Goal: Information Seeking & Learning: Learn about a topic

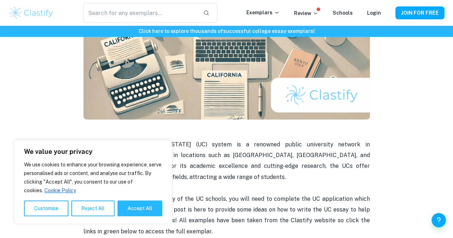
scroll to position [124, 0]
click at [95, 213] on button "Reject All" at bounding box center [92, 209] width 43 height 16
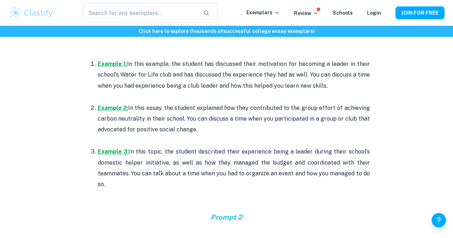
scroll to position [439, 0]
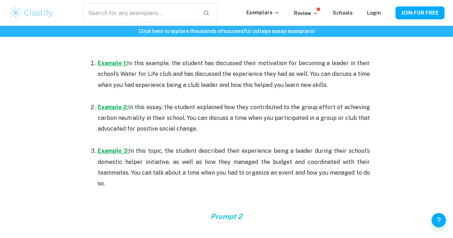
click at [166, 158] on p "Example 3: In this topic, the student described their experience being a leader…" at bounding box center [234, 168] width 272 height 44
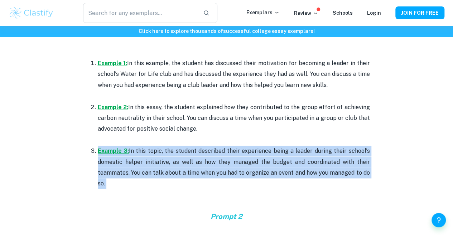
click at [166, 158] on p "Example 3: In this topic, the student described their experience being a leader…" at bounding box center [234, 168] width 272 height 44
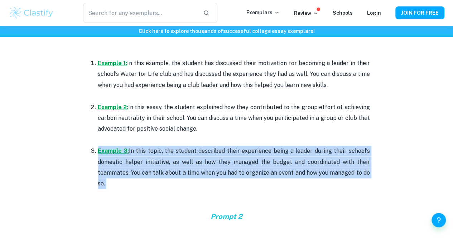
click at [166, 158] on p "Example 3: In this topic, the student described their experience being a leader…" at bounding box center [234, 168] width 272 height 44
click at [158, 169] on p "Example 3: In this topic, the student described their experience being a leader…" at bounding box center [234, 168] width 272 height 44
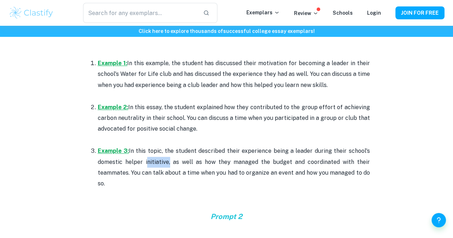
click at [158, 169] on p "Example 3: In this topic, the student described their experience being a leader…" at bounding box center [234, 168] width 272 height 44
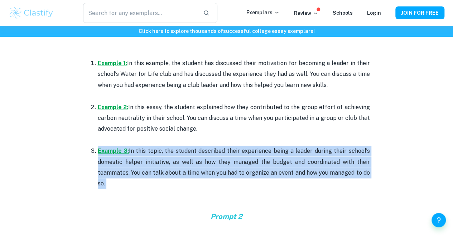
click at [158, 169] on p "Example 3: In this topic, the student described their experience being a leader…" at bounding box center [234, 168] width 272 height 44
click at [155, 167] on p "Example 3: In this topic, the student described their experience being a leader…" at bounding box center [234, 168] width 272 height 44
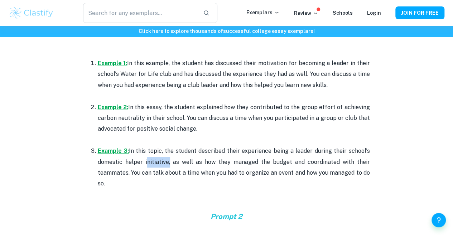
click at [155, 167] on p "Example 3: In this topic, the student described their experience being a leader…" at bounding box center [234, 168] width 272 height 44
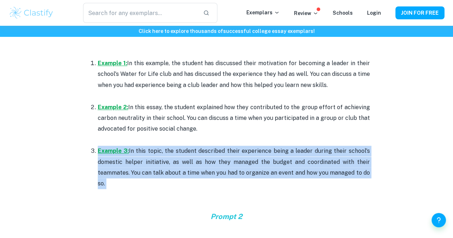
click at [155, 167] on p "Example 3: In this topic, the student described their experience being a leader…" at bounding box center [234, 168] width 272 height 44
click at [120, 153] on u "Example 3:" at bounding box center [113, 151] width 31 height 7
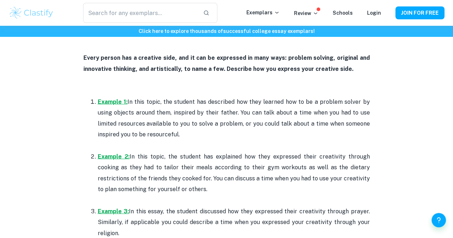
scroll to position [630, 0]
click at [248, 114] on span "em, inspired by their father. You can talk about a time when you had to use lim…" at bounding box center [234, 123] width 272 height 29
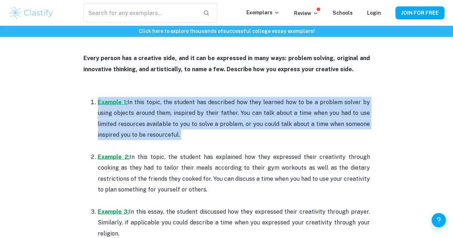
click at [248, 114] on span "em, inspired by their father. You can talk about a time when you had to use lim…" at bounding box center [234, 123] width 272 height 29
click at [259, 120] on p "Example 1: In this topic, the student has described how they learned how to be …" at bounding box center [234, 119] width 272 height 44
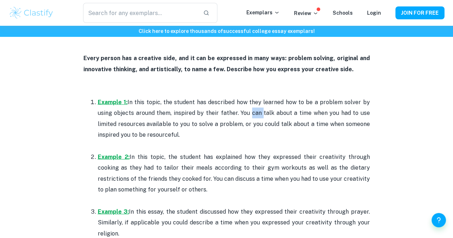
click at [259, 120] on p "Example 1: In this topic, the student has described how they learned how to be …" at bounding box center [234, 119] width 272 height 44
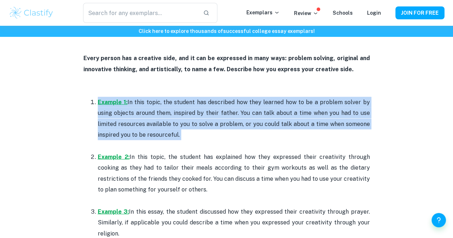
click at [259, 120] on p "Example 1: In this topic, the student has described how they learned how to be …" at bounding box center [234, 119] width 272 height 44
click at [258, 128] on span "em, inspired by their father. You can talk about a time when you had to use lim…" at bounding box center [234, 123] width 272 height 29
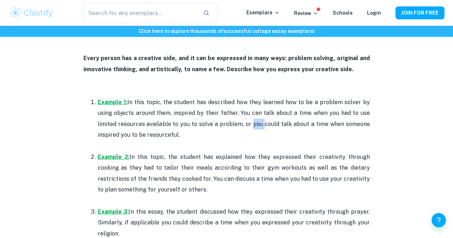
click at [258, 128] on span "em, inspired by their father. You can talk about a time when you had to use lim…" at bounding box center [234, 123] width 272 height 29
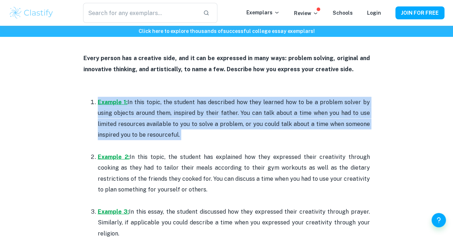
click at [258, 128] on span "em, inspired by their father. You can talk about a time when you had to use lim…" at bounding box center [234, 123] width 272 height 29
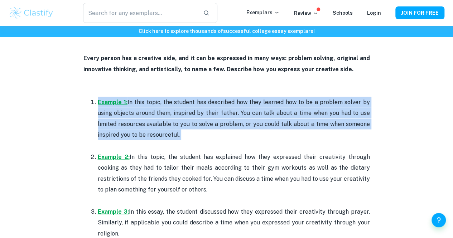
click at [258, 128] on span "em, inspired by their father. You can talk about a time when you had to use lim…" at bounding box center [234, 123] width 272 height 29
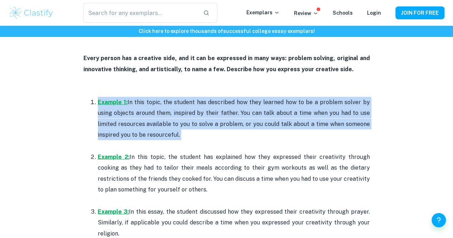
click at [258, 128] on span "em, inspired by their father. You can talk about a time when you had to use lim…" at bounding box center [234, 123] width 272 height 29
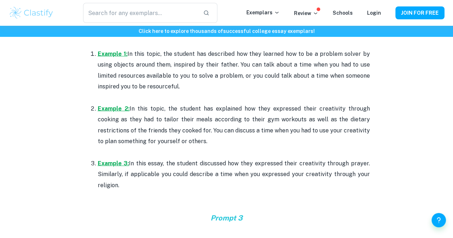
click at [258, 128] on p "Example 2: In this topic, the student has explained how they expressed their cr…" at bounding box center [234, 125] width 272 height 44
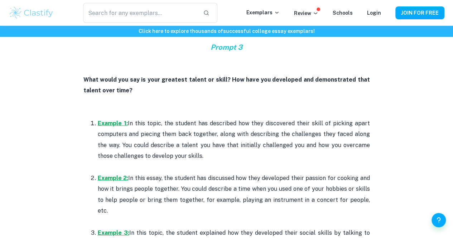
scroll to position [854, 0]
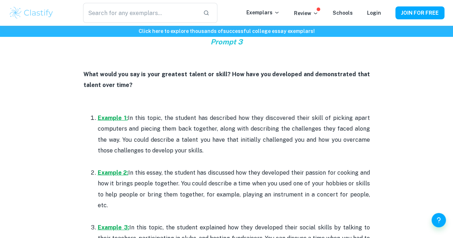
click at [270, 139] on p "Example 1: In this topic, the student has described how they discovered their s…" at bounding box center [234, 135] width 272 height 44
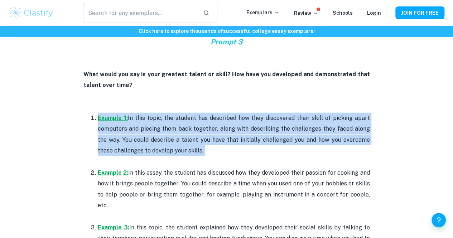
click at [270, 139] on p "Example 1: In this topic, the student has described how they discovered their s…" at bounding box center [234, 135] width 272 height 44
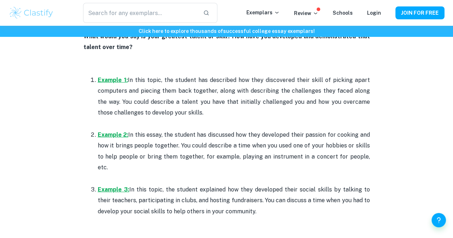
scroll to position [893, 0]
click at [270, 139] on p "Example 2: In this essay, the student has discussed how they developed their pa…" at bounding box center [234, 151] width 272 height 44
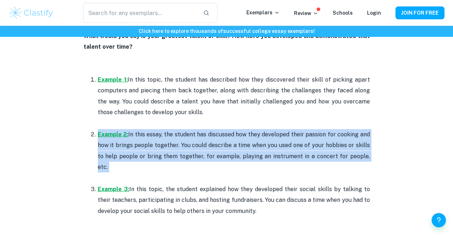
click at [270, 139] on p "Example 2: In this essay, the student has discussed how they developed their pa…" at bounding box center [234, 151] width 272 height 44
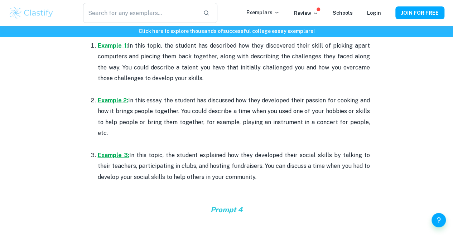
scroll to position [935, 0]
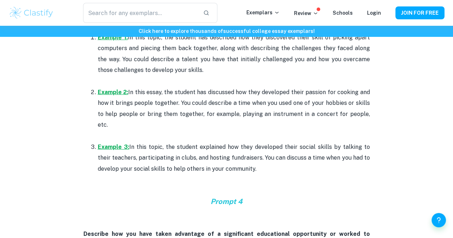
click at [270, 142] on p "Example 3: In this topic, the student explained how they developed their social…" at bounding box center [234, 158] width 272 height 33
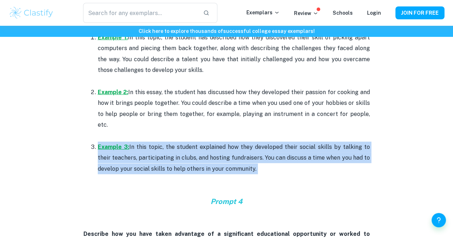
click at [270, 142] on p "Example 3: In this topic, the student explained how they developed their social…" at bounding box center [234, 158] width 272 height 33
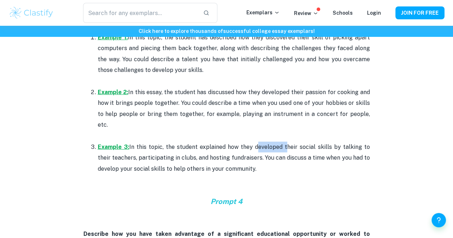
click at [270, 142] on p "Example 3: In this topic, the student explained how they developed their social…" at bounding box center [234, 158] width 272 height 33
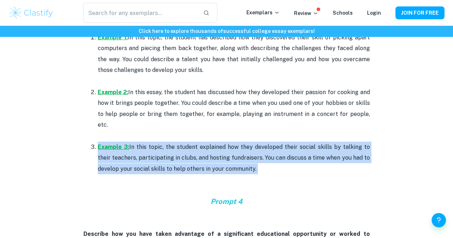
click at [270, 142] on p "Example 3: In this topic, the student explained how they developed their social…" at bounding box center [234, 158] width 272 height 33
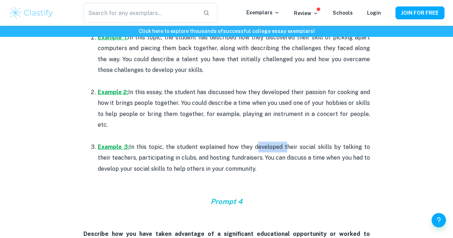
click at [270, 142] on p "Example 3: In this topic, the student explained how they developed their social…" at bounding box center [234, 158] width 272 height 33
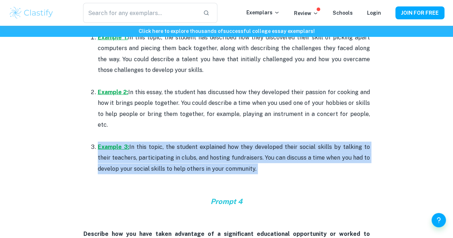
click at [270, 142] on p "Example 3: In this topic, the student explained how they developed their social…" at bounding box center [234, 158] width 272 height 33
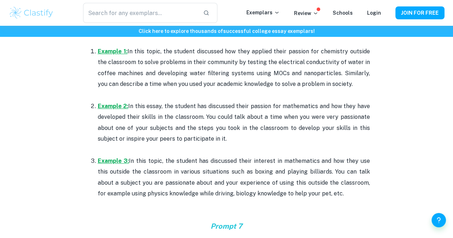
scroll to position [1604, 0]
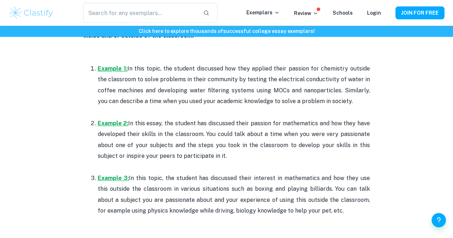
click at [108, 65] on u "Example 1:" at bounding box center [113, 68] width 30 height 7
click at [113, 120] on u "Example 2:" at bounding box center [113, 123] width 31 height 7
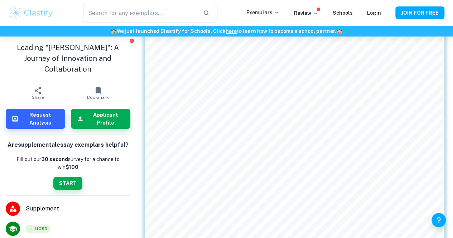
scroll to position [173, 0]
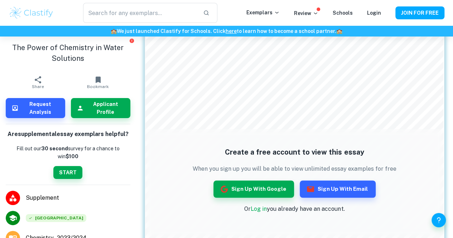
scroll to position [459, 0]
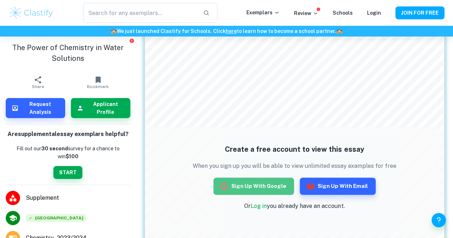
click at [257, 179] on button "Sign up with Google" at bounding box center [254, 186] width 81 height 17
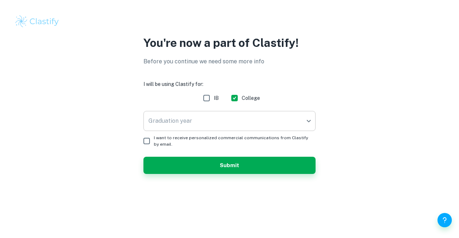
click at [266, 119] on body "You're now a part of Clastify! Before you continue we need some more info I wil…" at bounding box center [229, 119] width 459 height 238
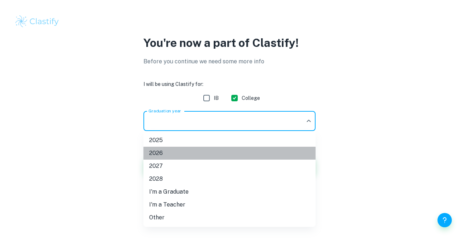
click at [181, 153] on li "2026" at bounding box center [229, 153] width 172 height 13
type input "2026"
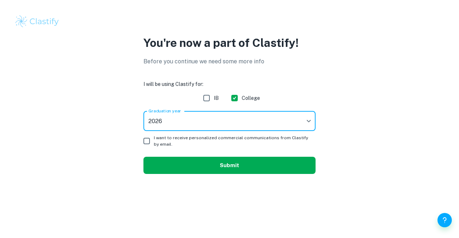
click at [213, 169] on button "Submit" at bounding box center [229, 165] width 172 height 17
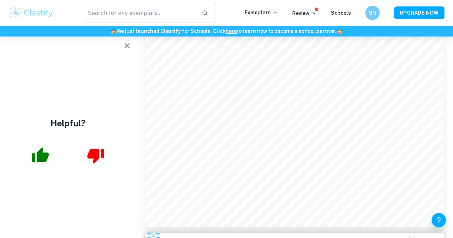
scroll to position [593, 0]
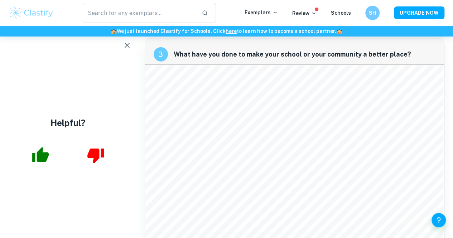
scroll to position [839, 0]
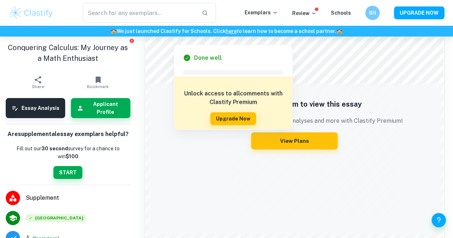
scroll to position [746, 0]
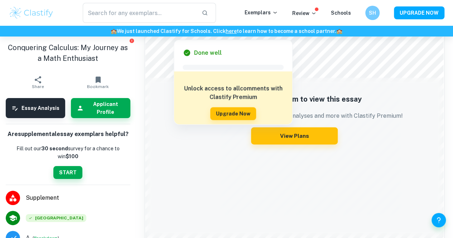
click at [370, 103] on h5 "Upgrade to Premium to view this essay" at bounding box center [294, 99] width 217 height 11
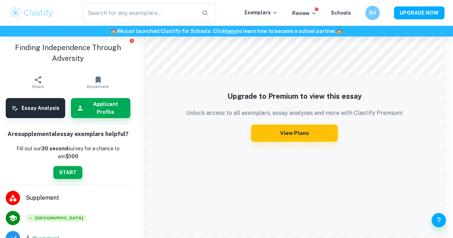
scroll to position [1071, 0]
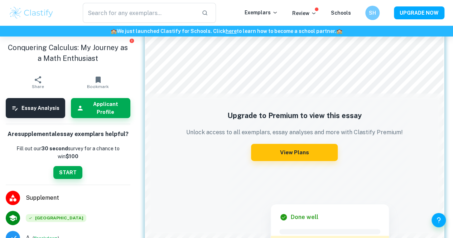
scroll to position [1050, 0]
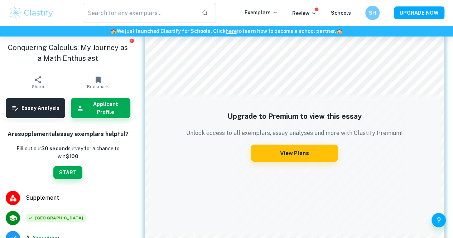
drag, startPoint x: 141, startPoint y: 50, endPoint x: 246, endPoint y: 127, distance: 129.7
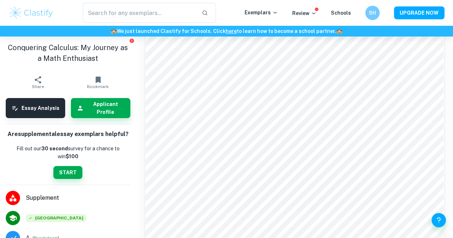
scroll to position [0, 0]
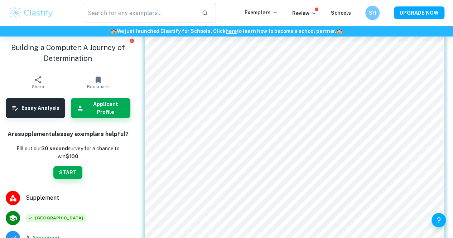
scroll to position [82, 0]
